Goal: Task Accomplishment & Management: Manage account settings

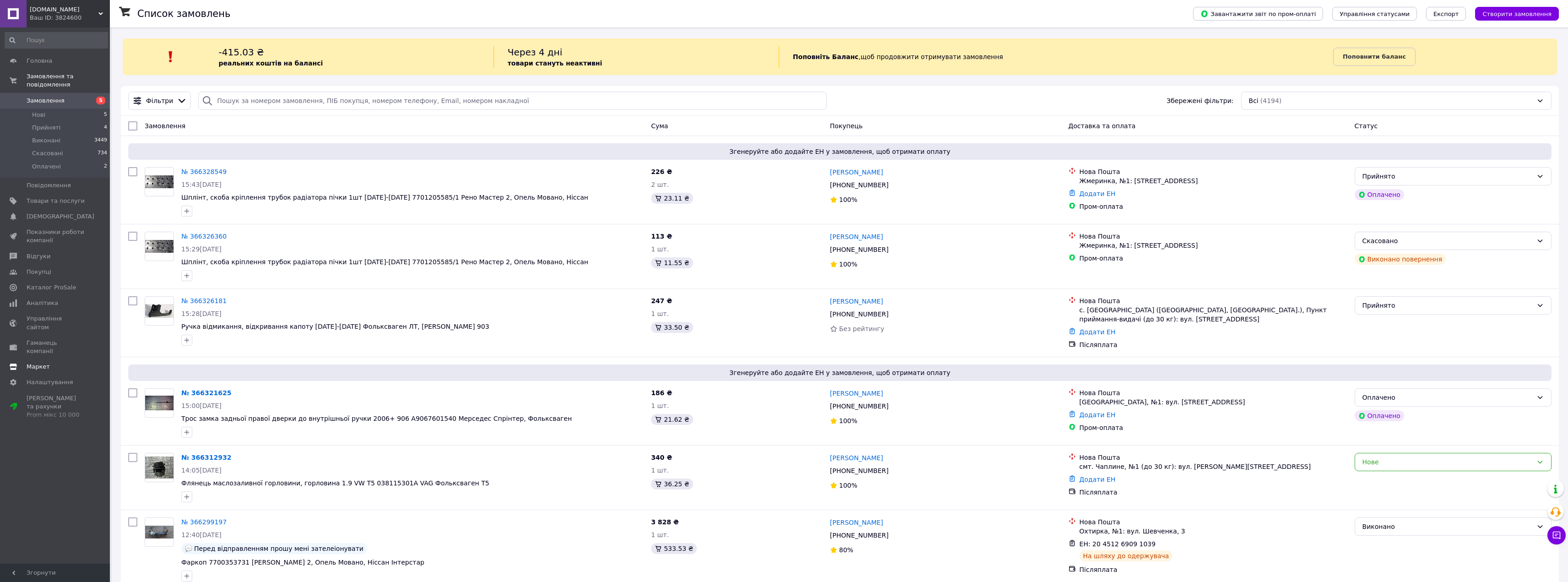
click at [45, 362] on span "Маркет" at bounding box center [38, 366] width 23 height 9
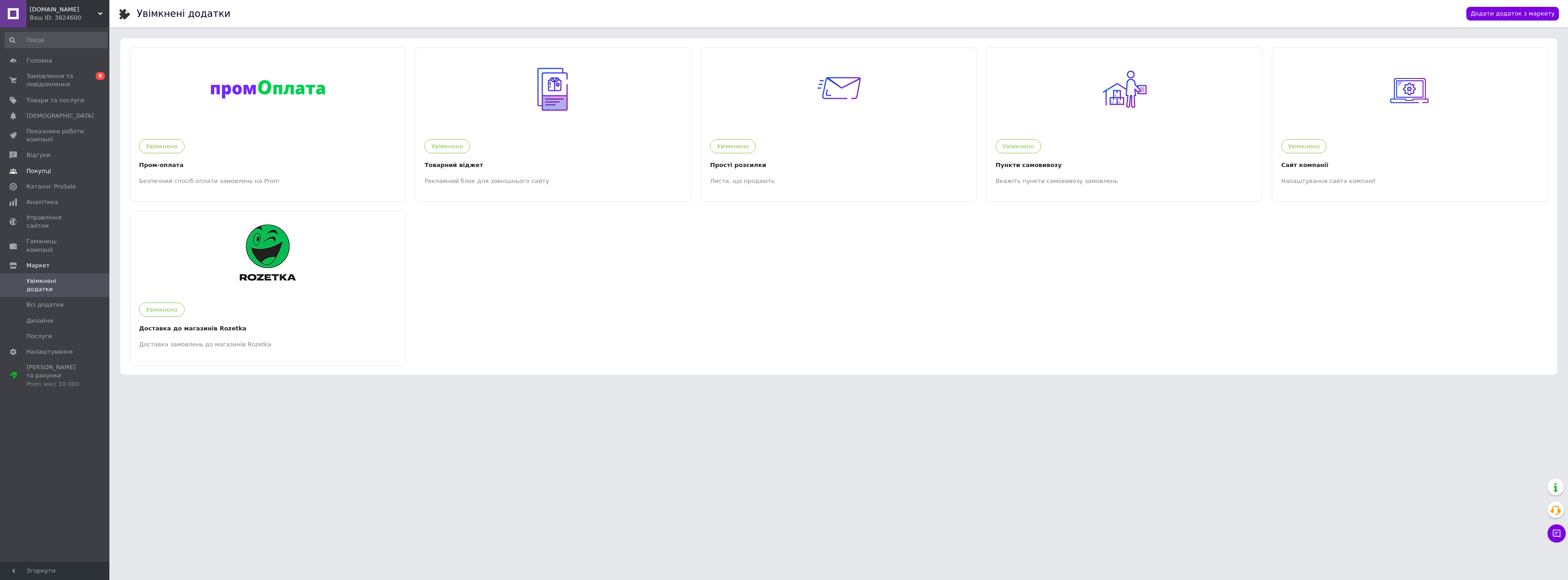
click at [37, 171] on span "Покупці" at bounding box center [39, 171] width 25 height 9
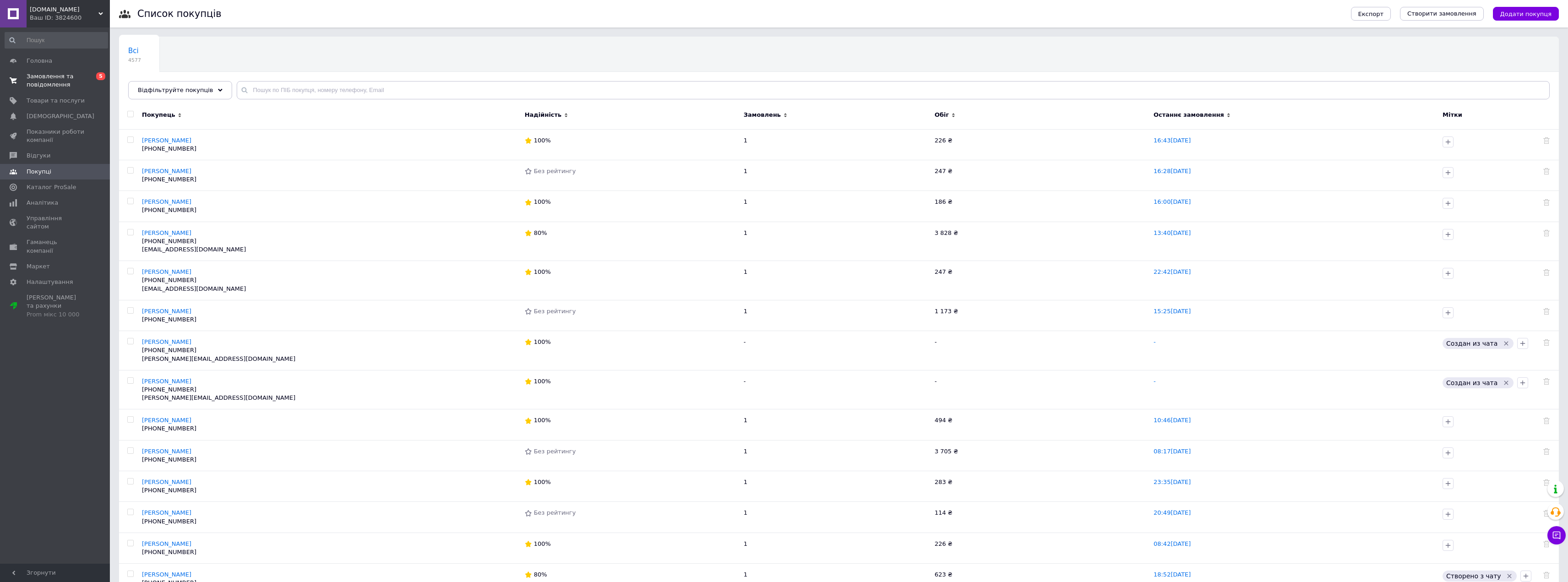
click at [63, 84] on span "Замовлення та повідомлення" at bounding box center [56, 80] width 58 height 16
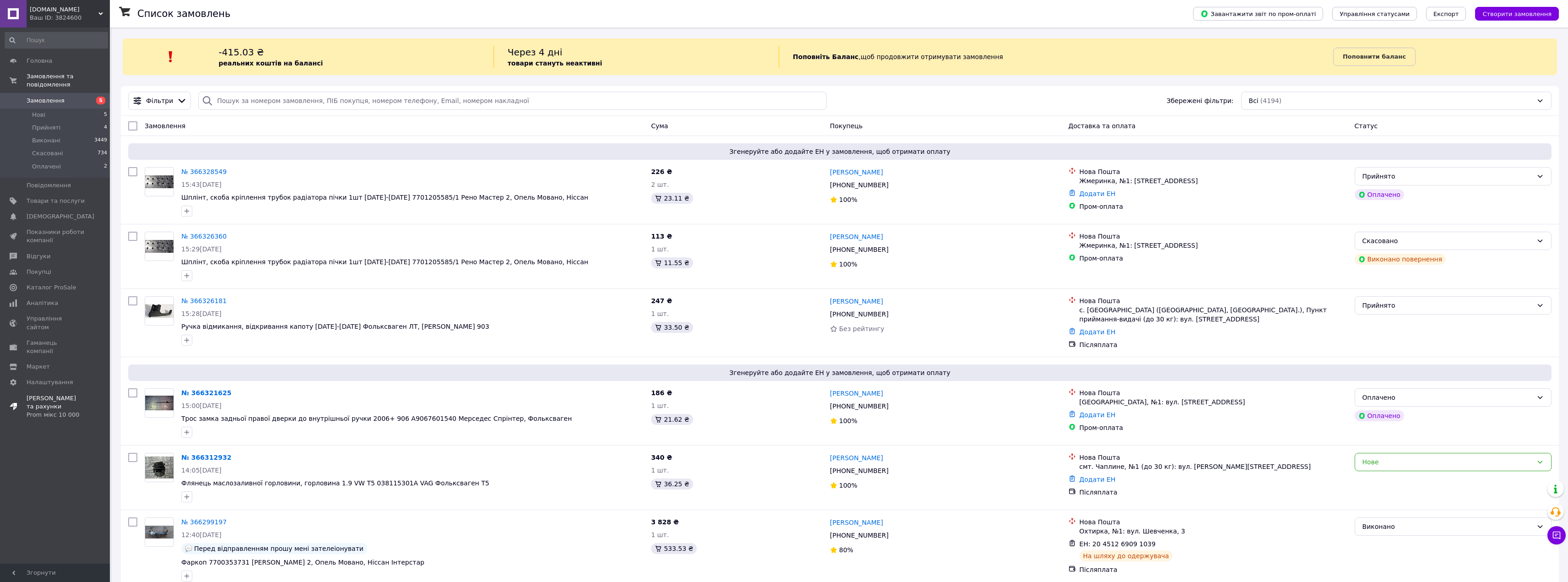
click at [48, 394] on span "[PERSON_NAME] та рахунки Prom мікс 10 000" at bounding box center [56, 407] width 58 height 25
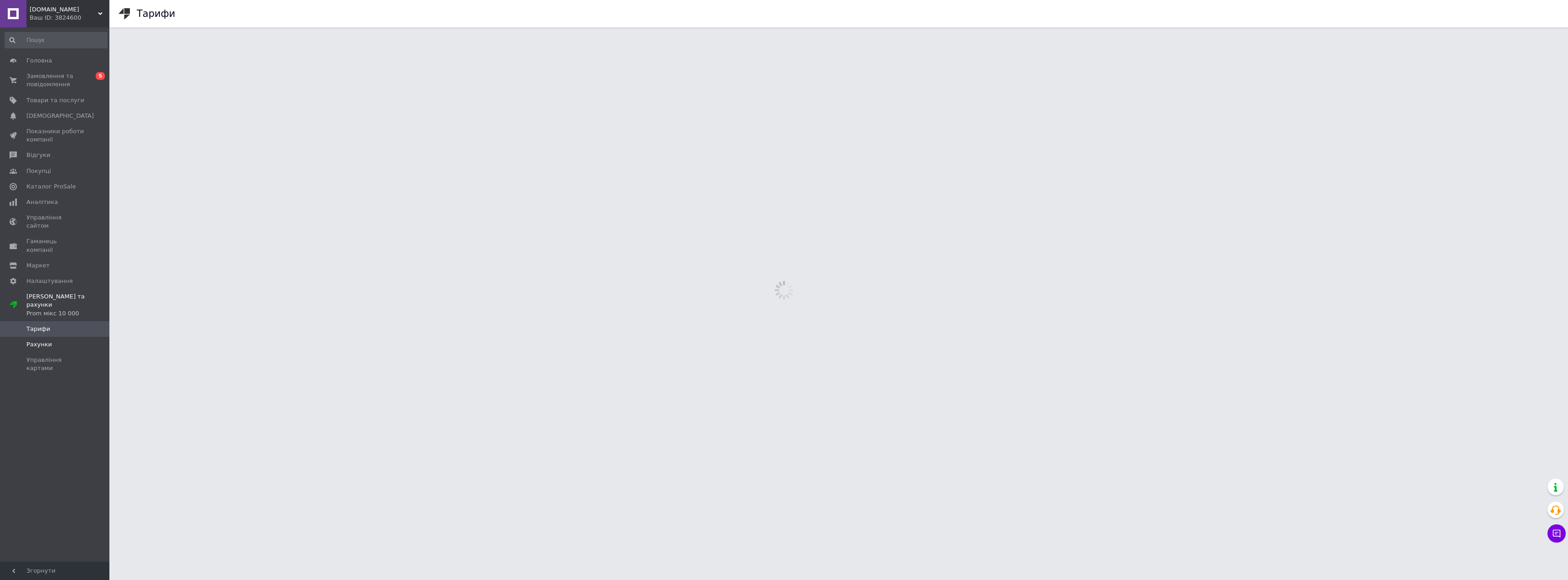
click at [58, 340] on span "Рахунки" at bounding box center [55, 344] width 58 height 9
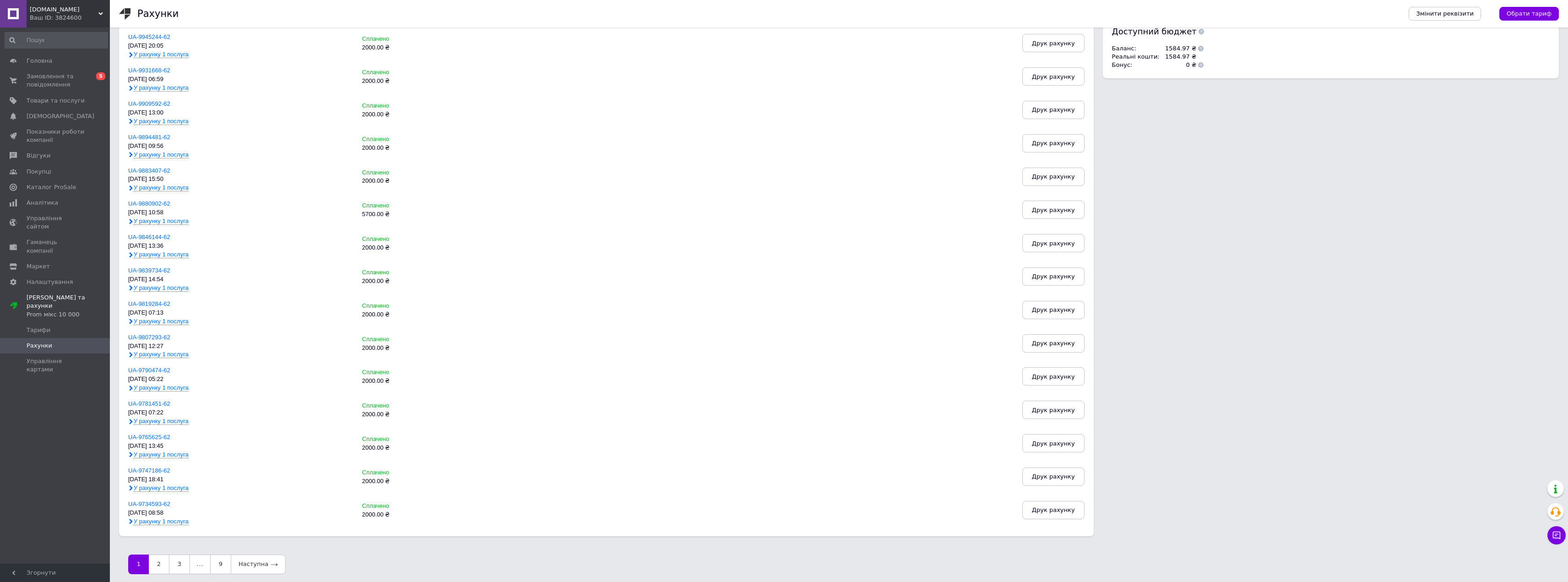
scroll to position [230, 0]
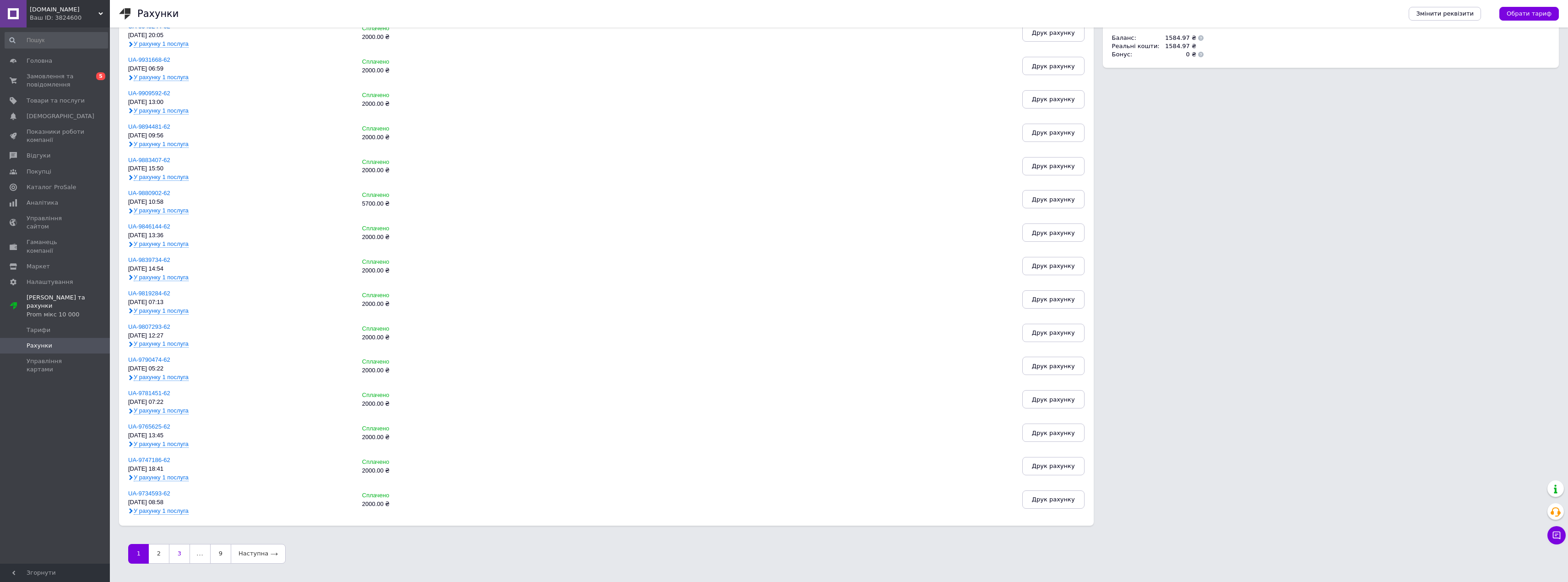
click at [177, 559] on link "3" at bounding box center [179, 553] width 21 height 20
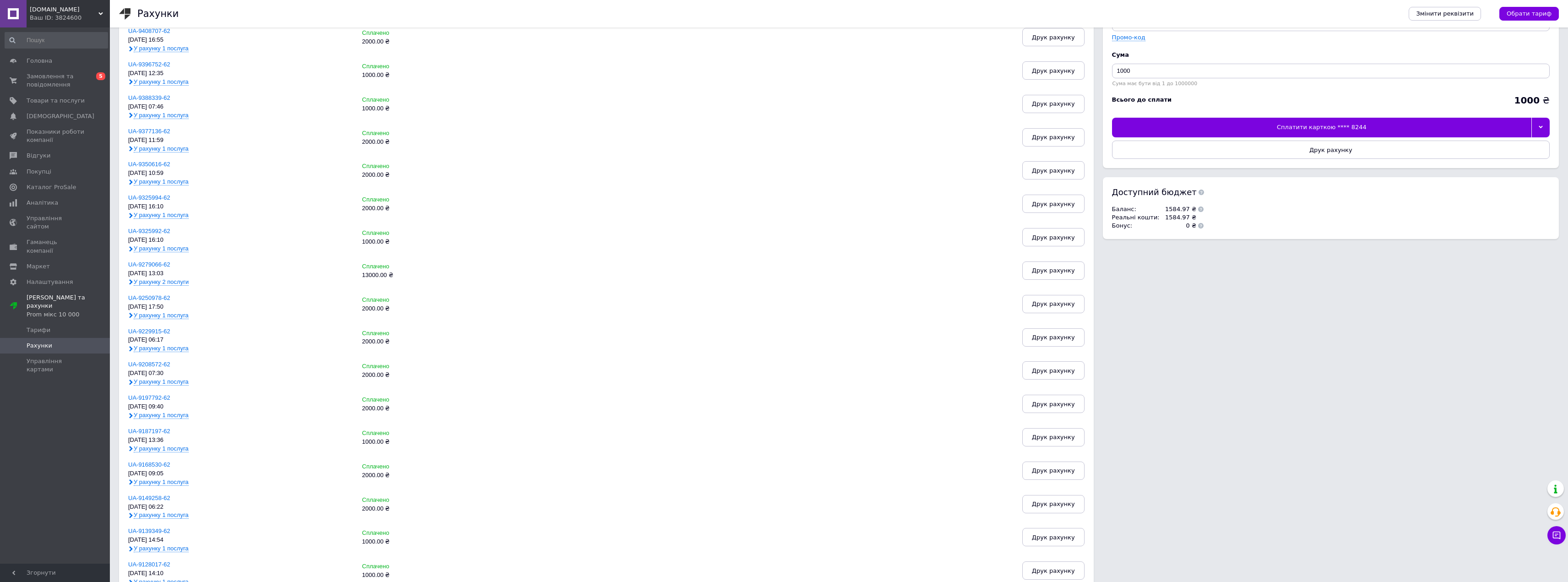
scroll to position [47, 0]
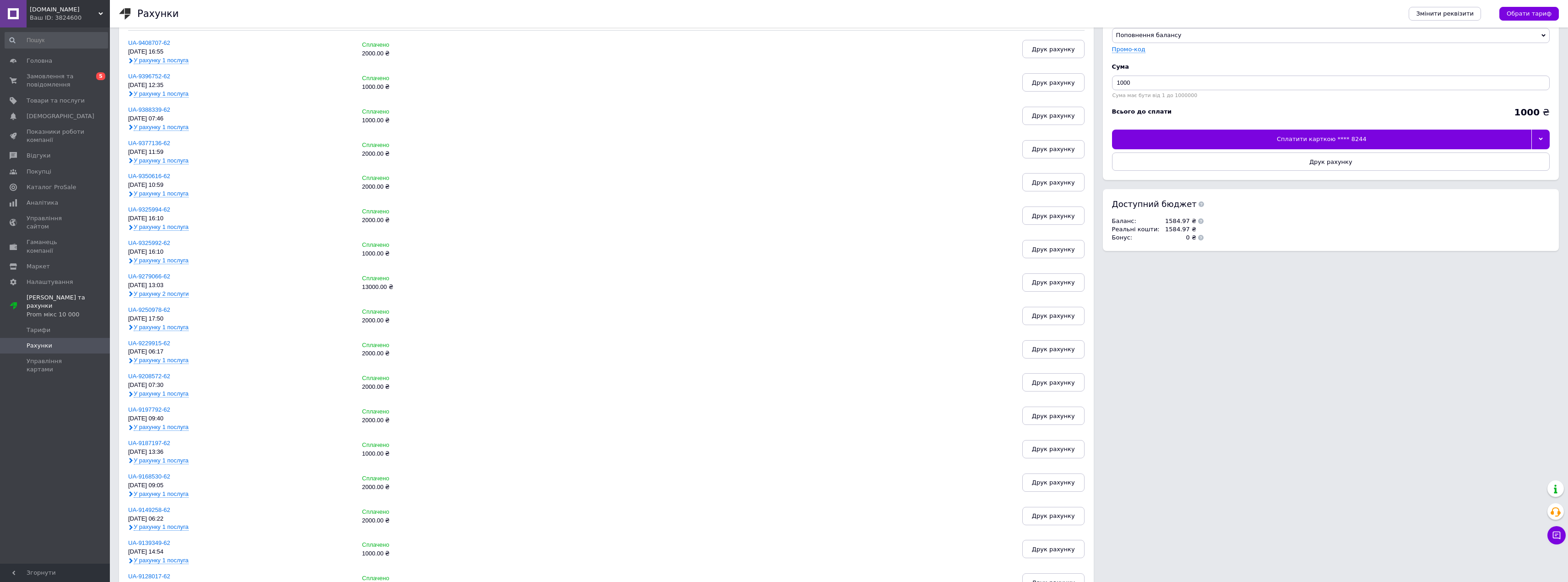
click at [153, 291] on span "У рахунку 2 послуги" at bounding box center [161, 293] width 55 height 7
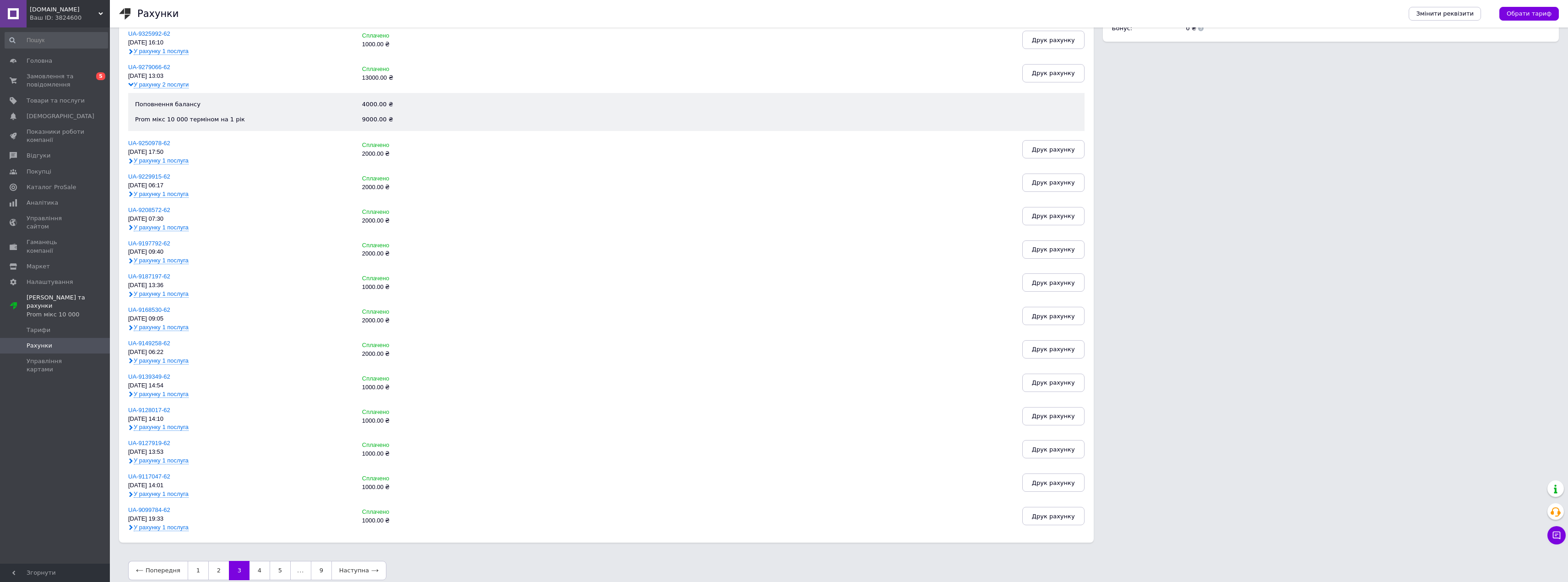
scroll to position [273, 0]
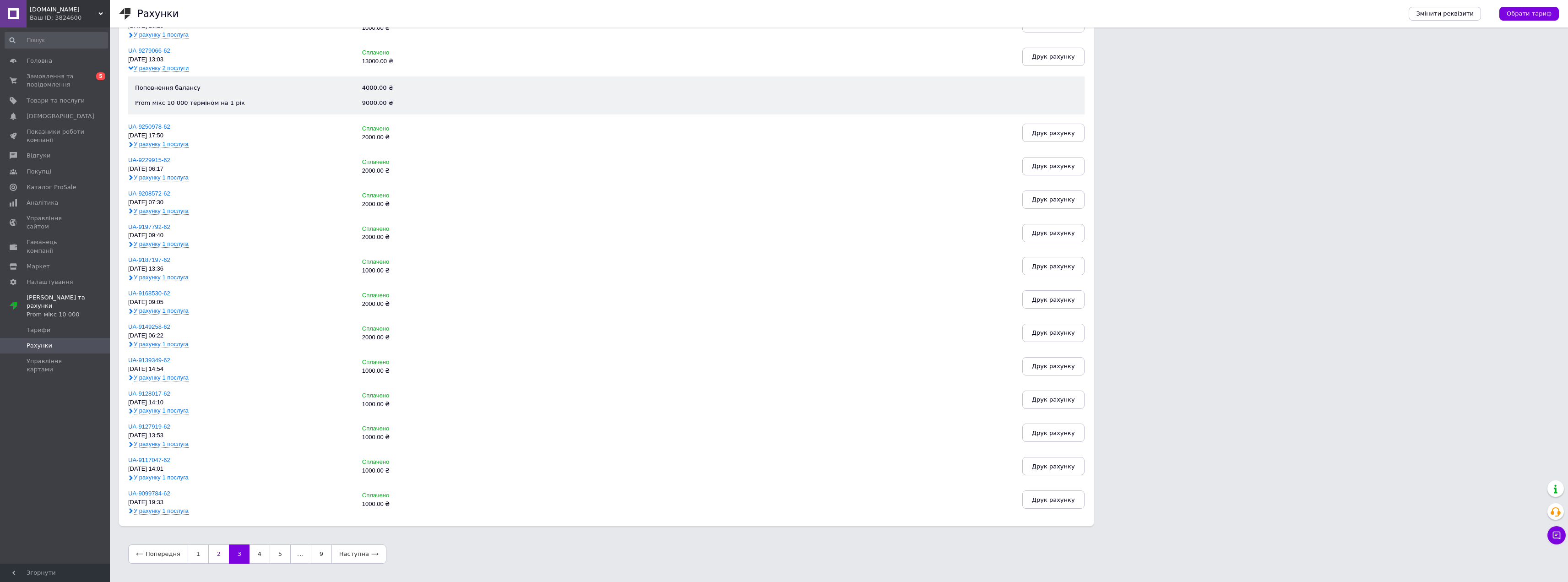
click at [216, 552] on link "2" at bounding box center [218, 554] width 20 height 20
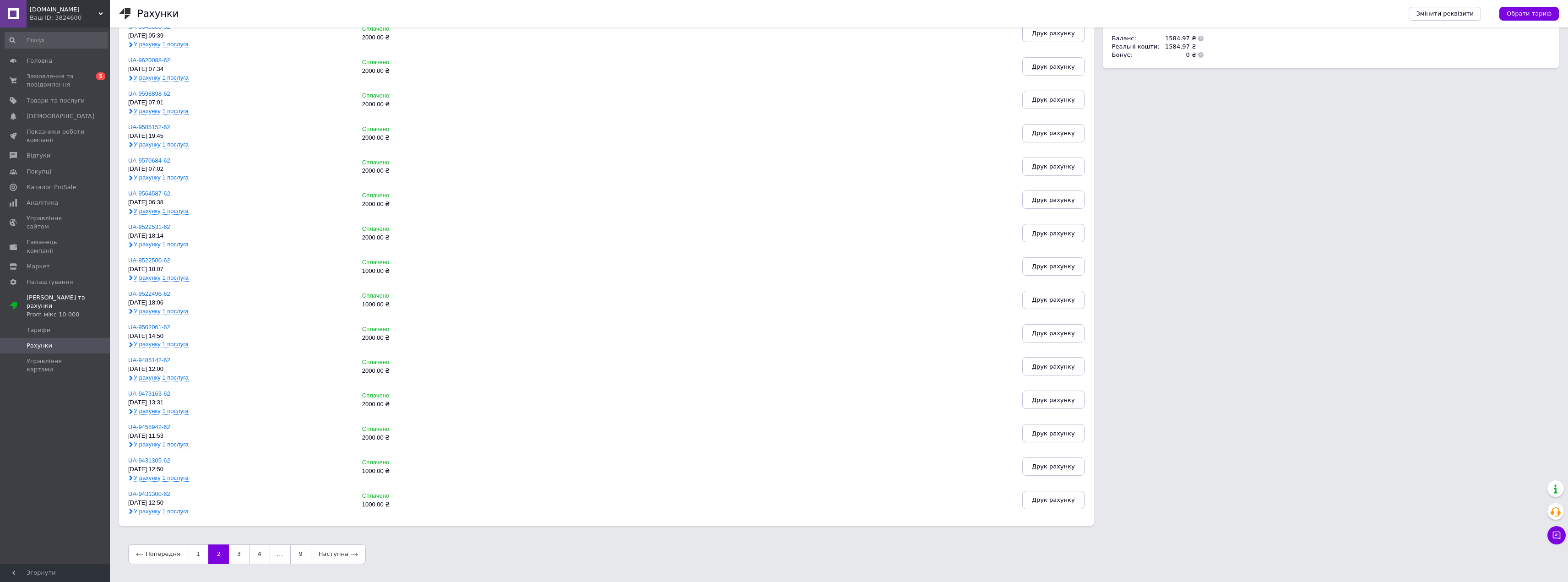
scroll to position [230, 0]
click at [196, 556] on link "1" at bounding box center [198, 553] width 20 height 20
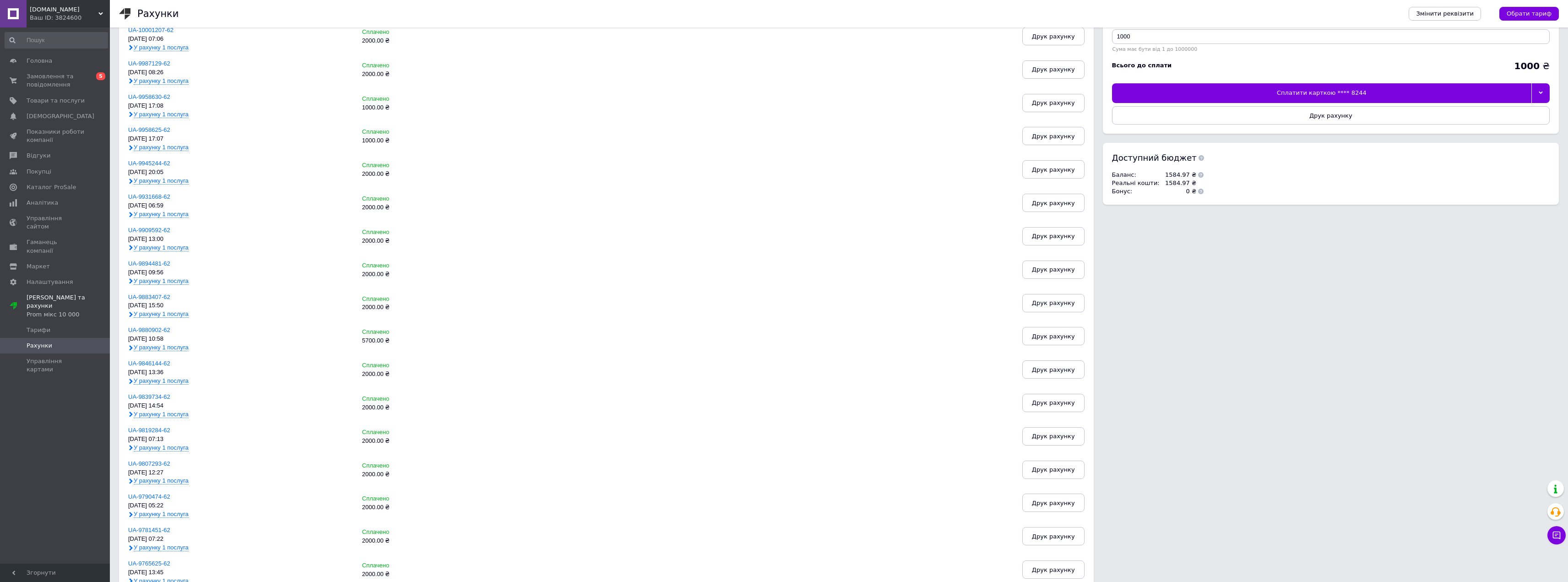
scroll to position [92, 0]
click at [166, 349] on span "У рахунку 1 послуга" at bounding box center [161, 347] width 55 height 7
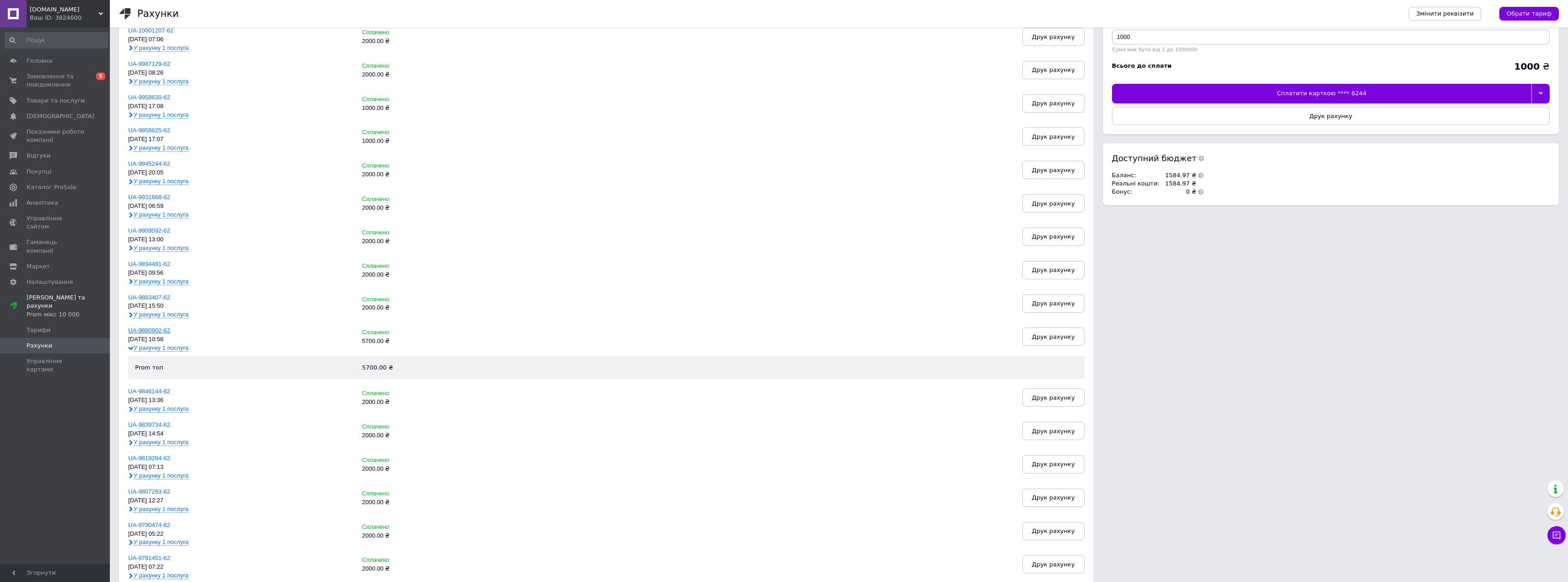
click at [156, 329] on link "UA-9880902-62" at bounding box center [149, 330] width 42 height 7
